Goal: Transaction & Acquisition: Book appointment/travel/reservation

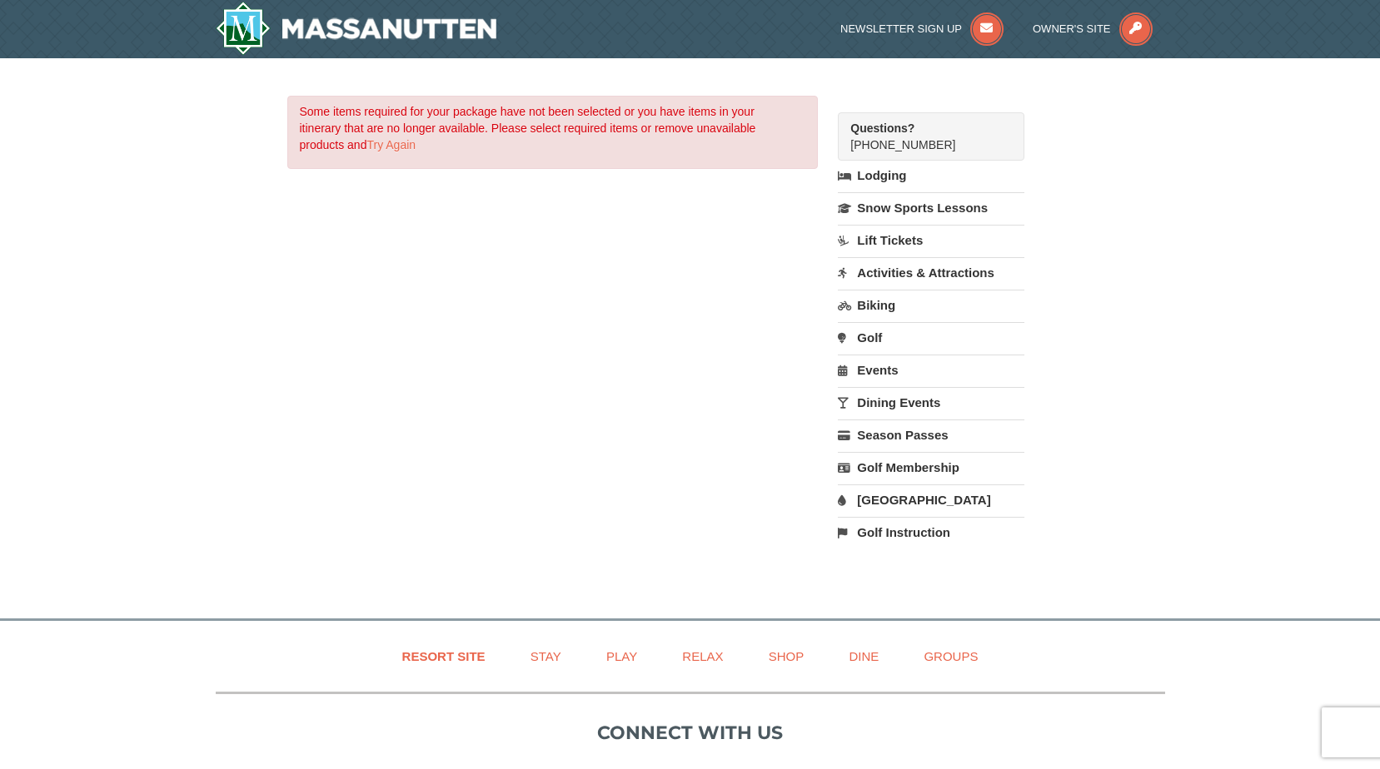
click at [899, 172] on link "Lodging" at bounding box center [931, 176] width 186 height 30
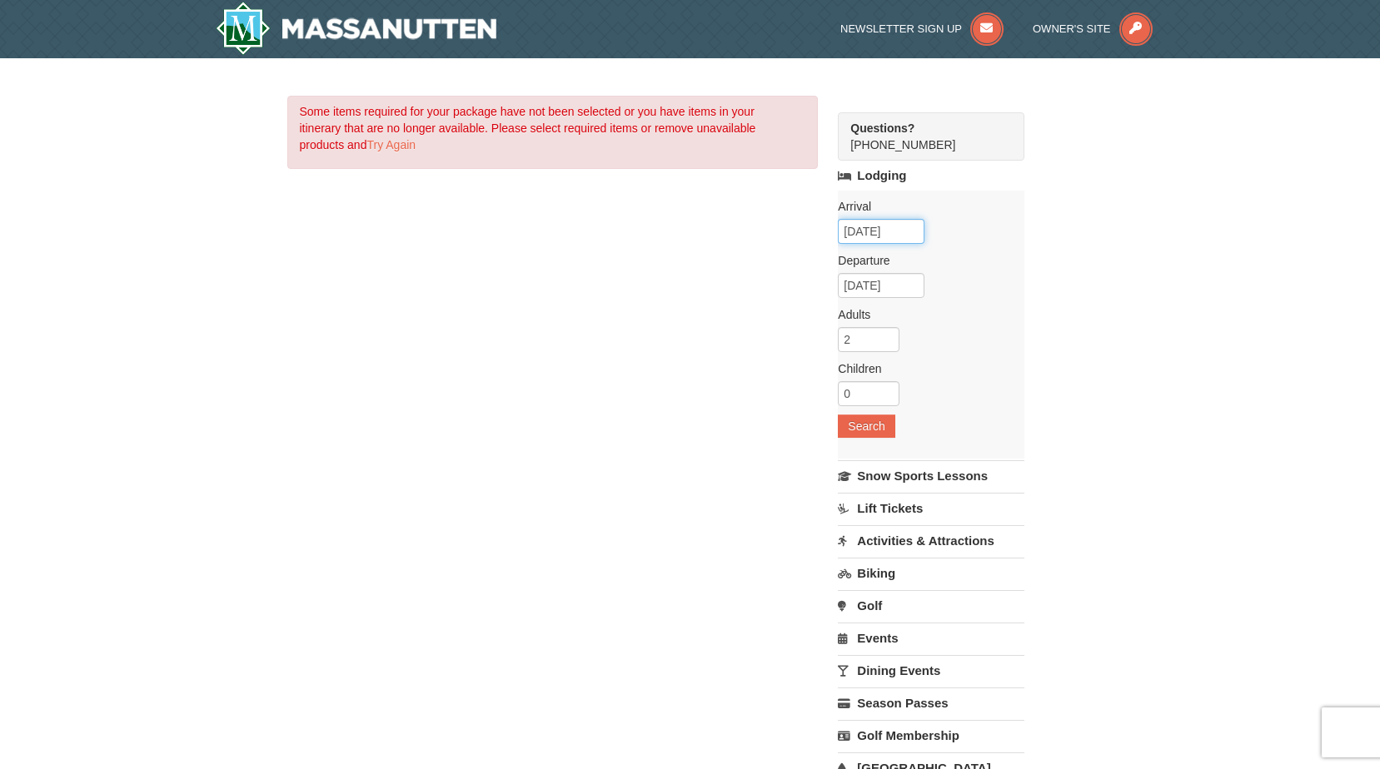
click at [916, 238] on input "[DATE]" at bounding box center [881, 231] width 87 height 25
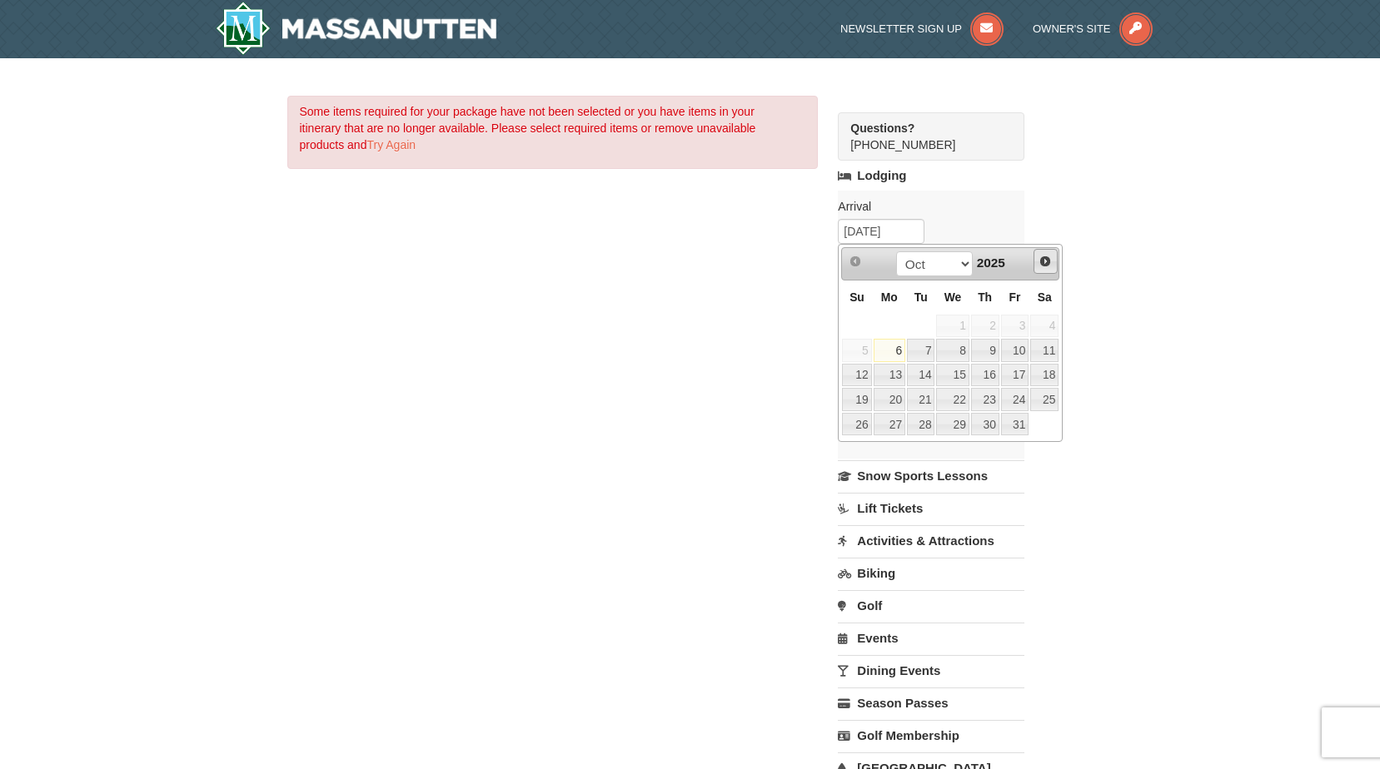
click at [1043, 258] on span "Next" at bounding box center [1044, 261] width 13 height 13
click at [1048, 324] on link "1" at bounding box center [1044, 326] width 28 height 23
type input "11/01/2025"
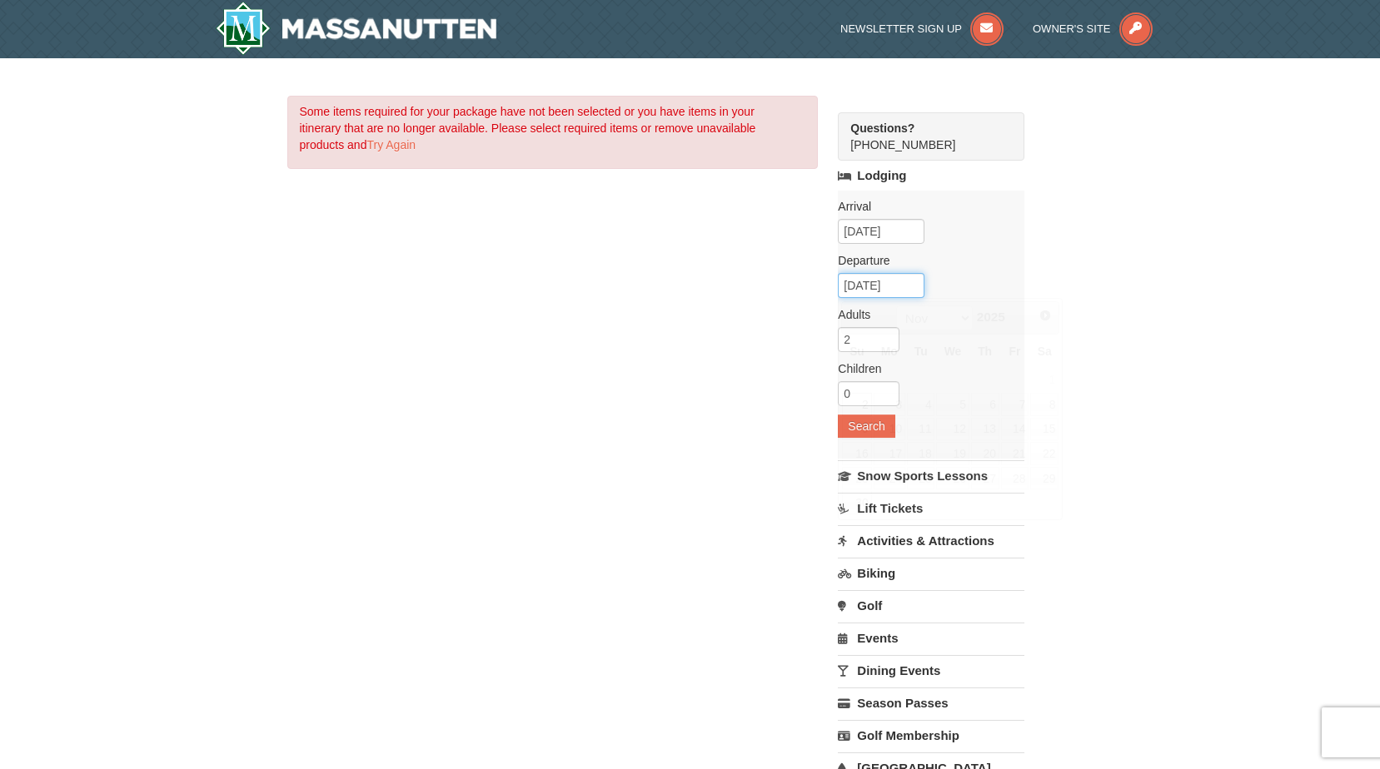
click at [911, 288] on input "11/02/2025" at bounding box center [881, 285] width 87 height 25
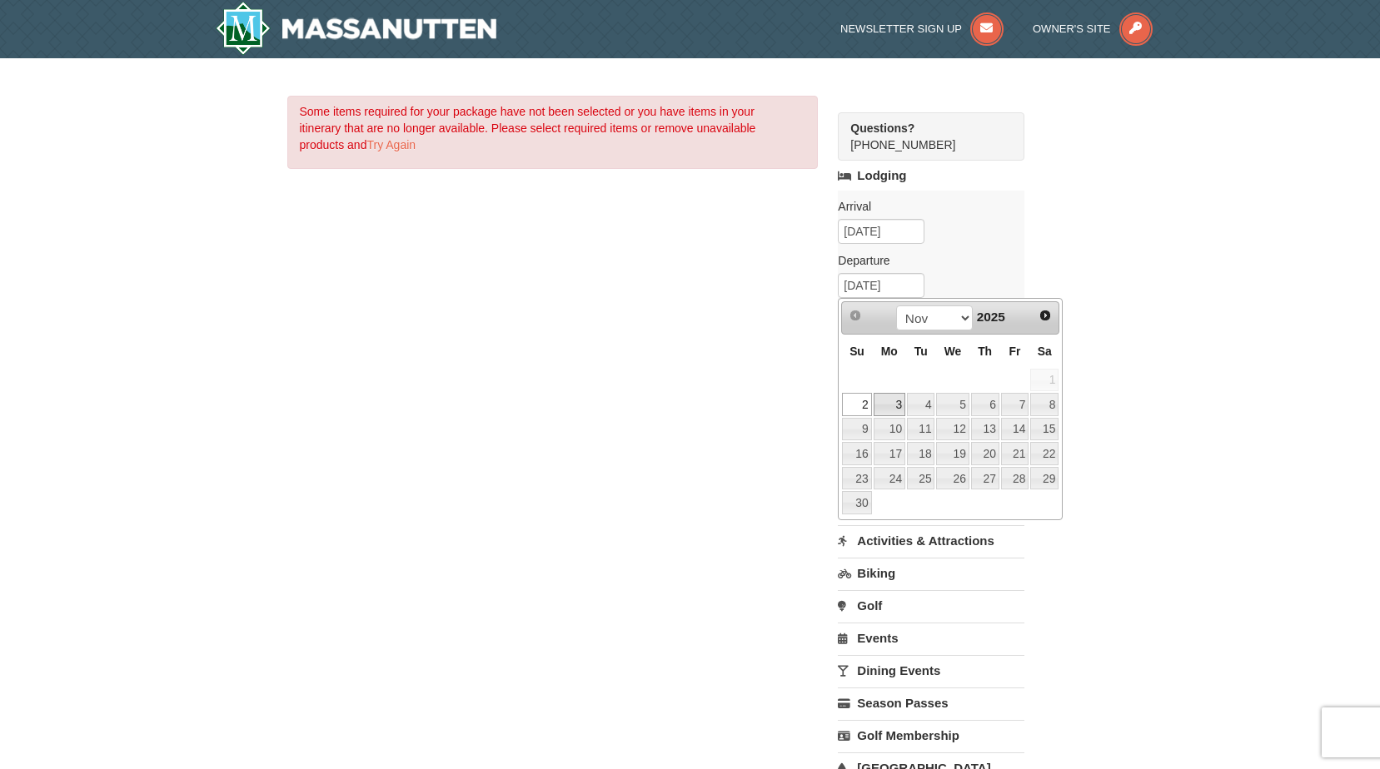
click at [895, 407] on link "3" at bounding box center [890, 404] width 32 height 23
type input "11/03/2025"
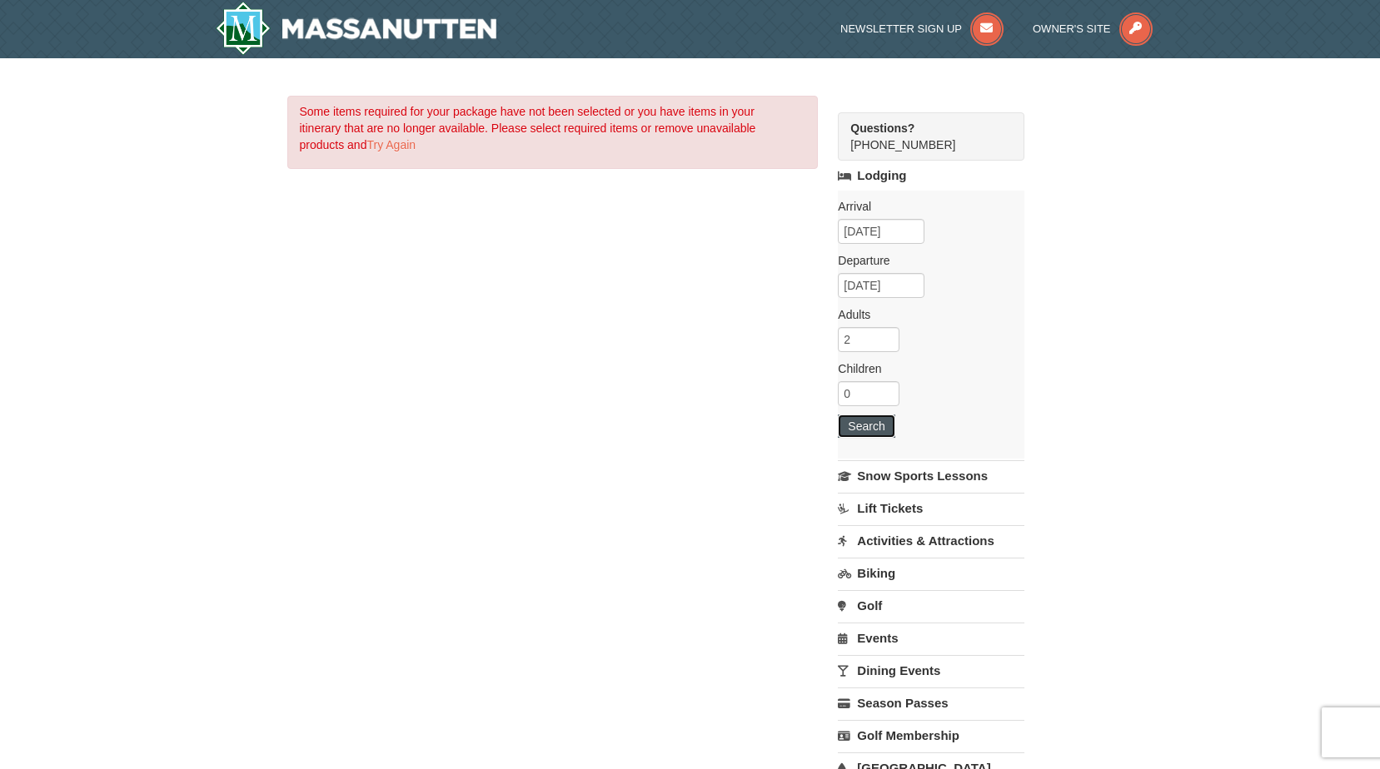
click at [881, 420] on button "Search" at bounding box center [866, 426] width 57 height 23
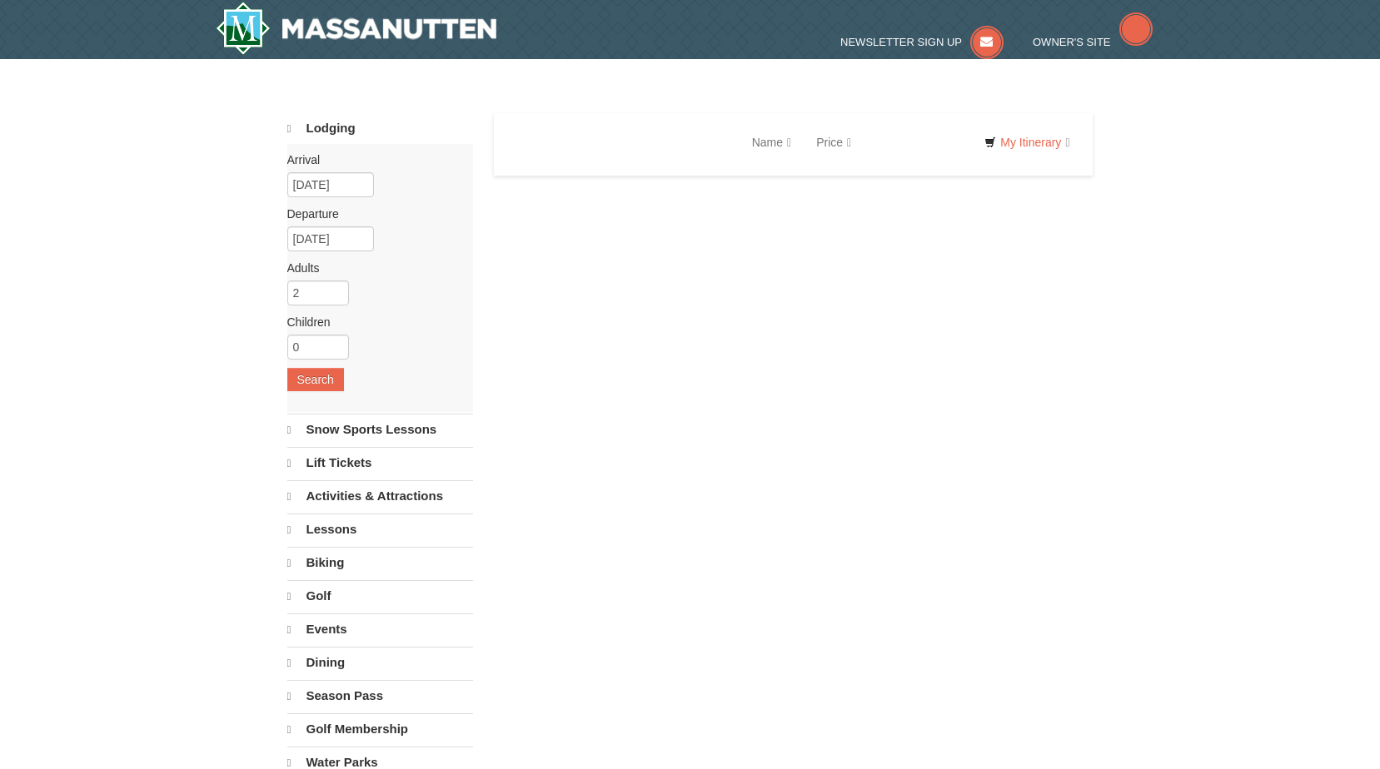
select select "10"
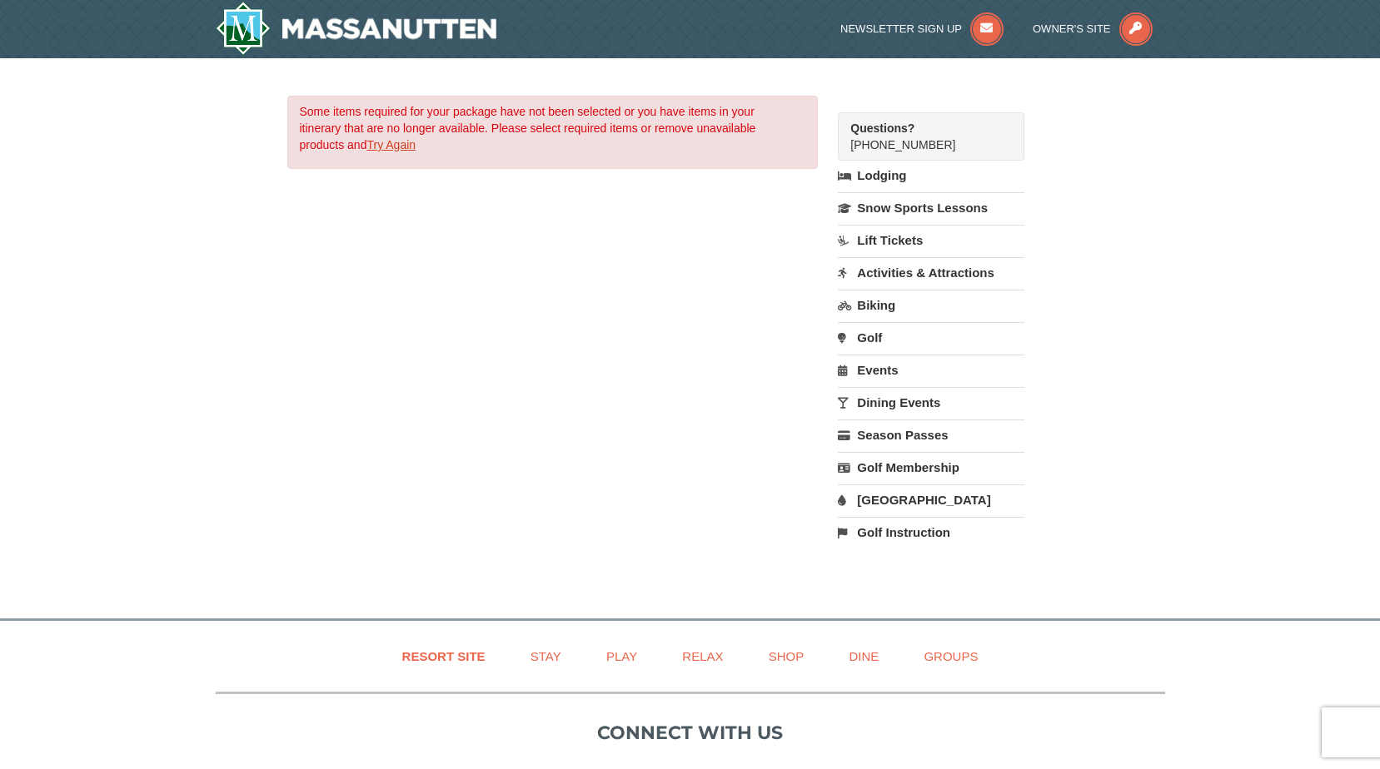
click at [398, 143] on link "Try Again" at bounding box center [390, 144] width 49 height 13
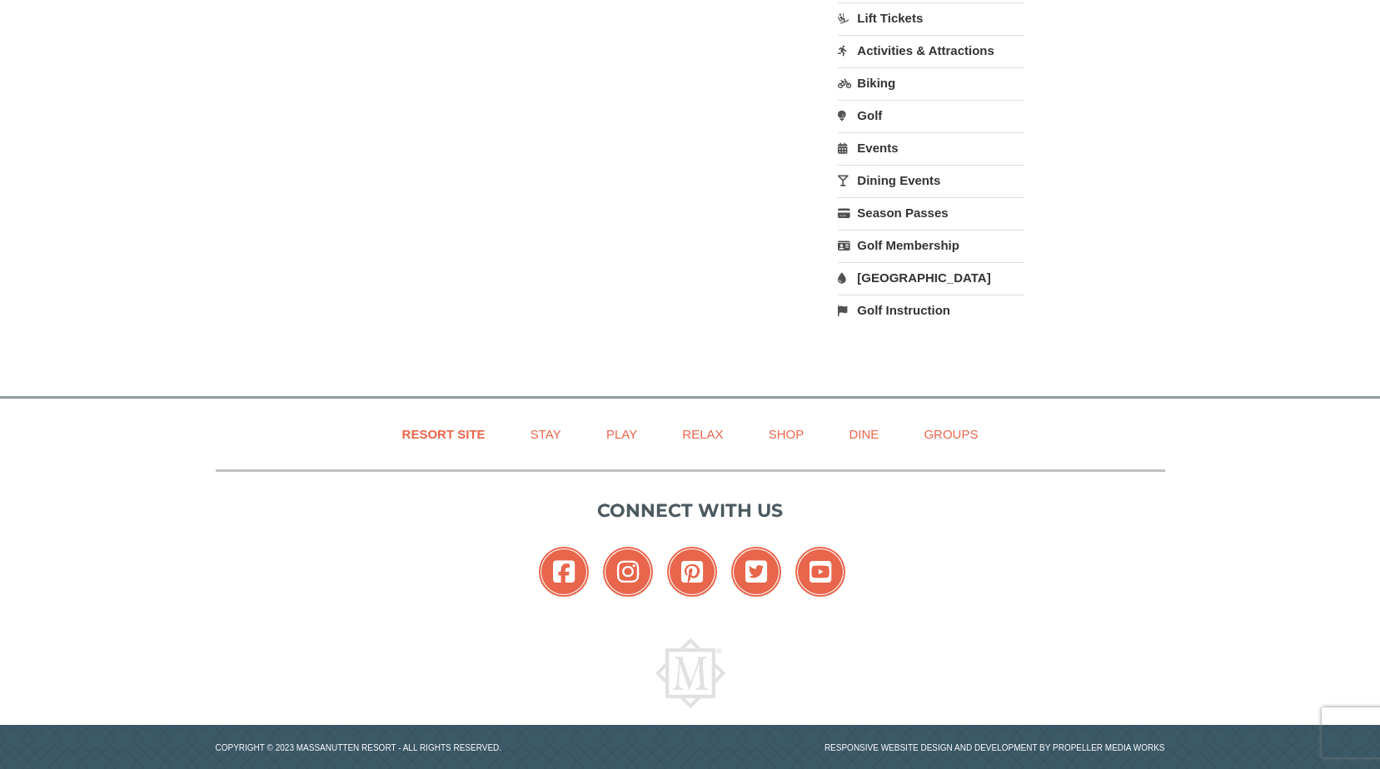
scroll to position [249, 0]
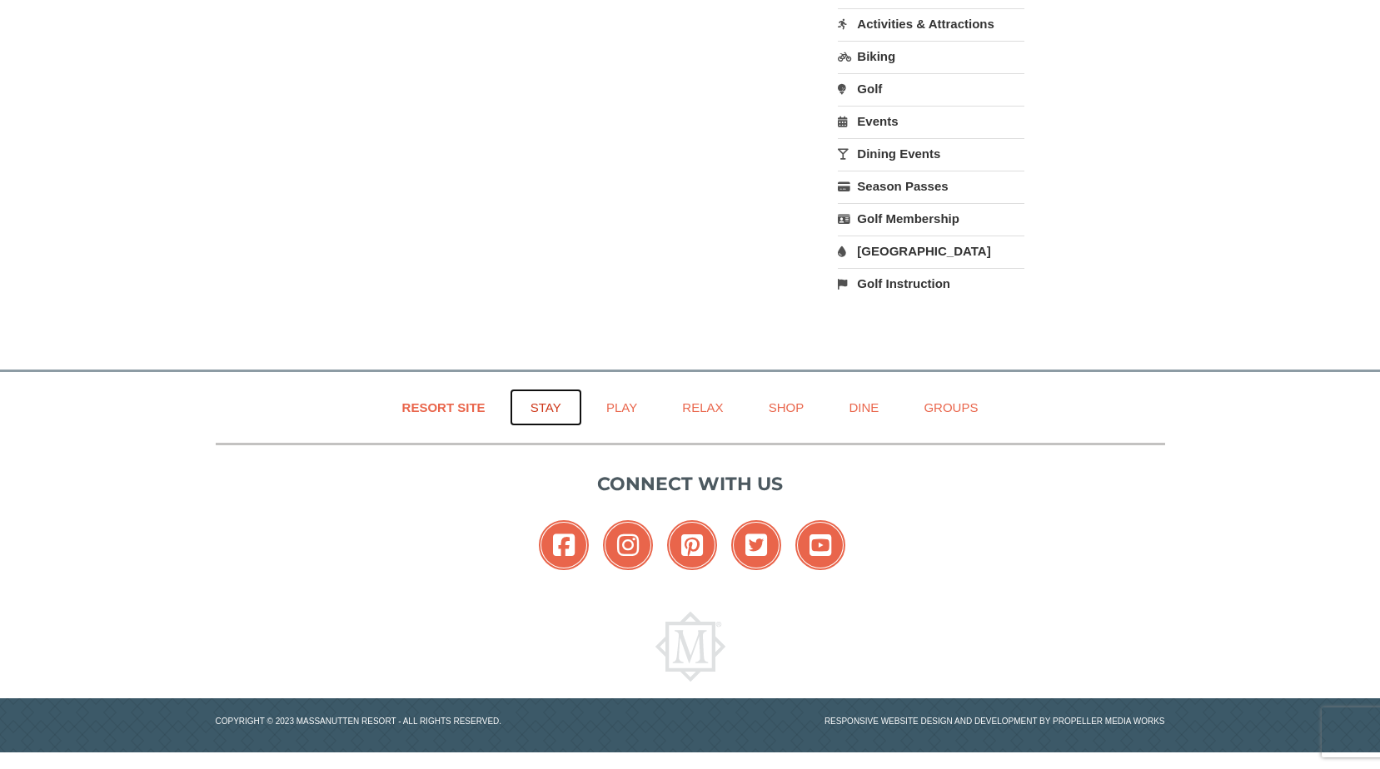
click at [559, 404] on link "Stay" at bounding box center [546, 407] width 72 height 37
